Goal: Transaction & Acquisition: Book appointment/travel/reservation

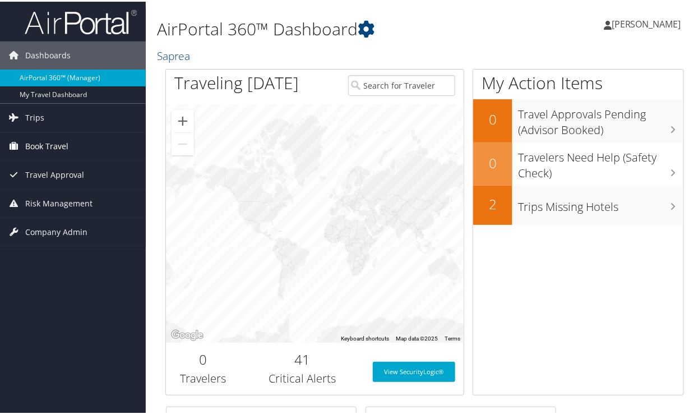
click at [44, 159] on span "Book Travel" at bounding box center [46, 145] width 43 height 28
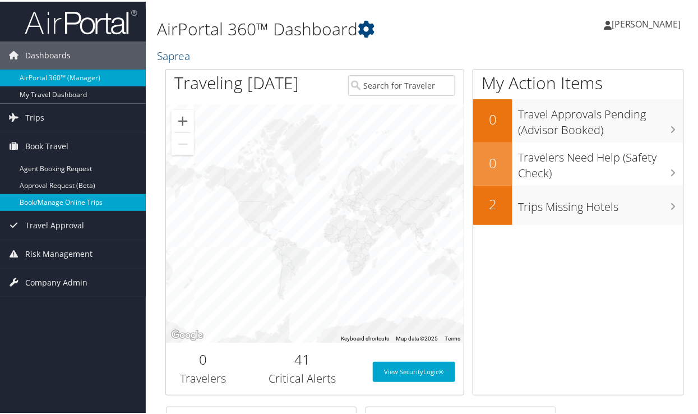
click at [48, 209] on link "Book/Manage Online Trips" at bounding box center [73, 200] width 146 height 17
